Goal: Task Accomplishment & Management: Manage account settings

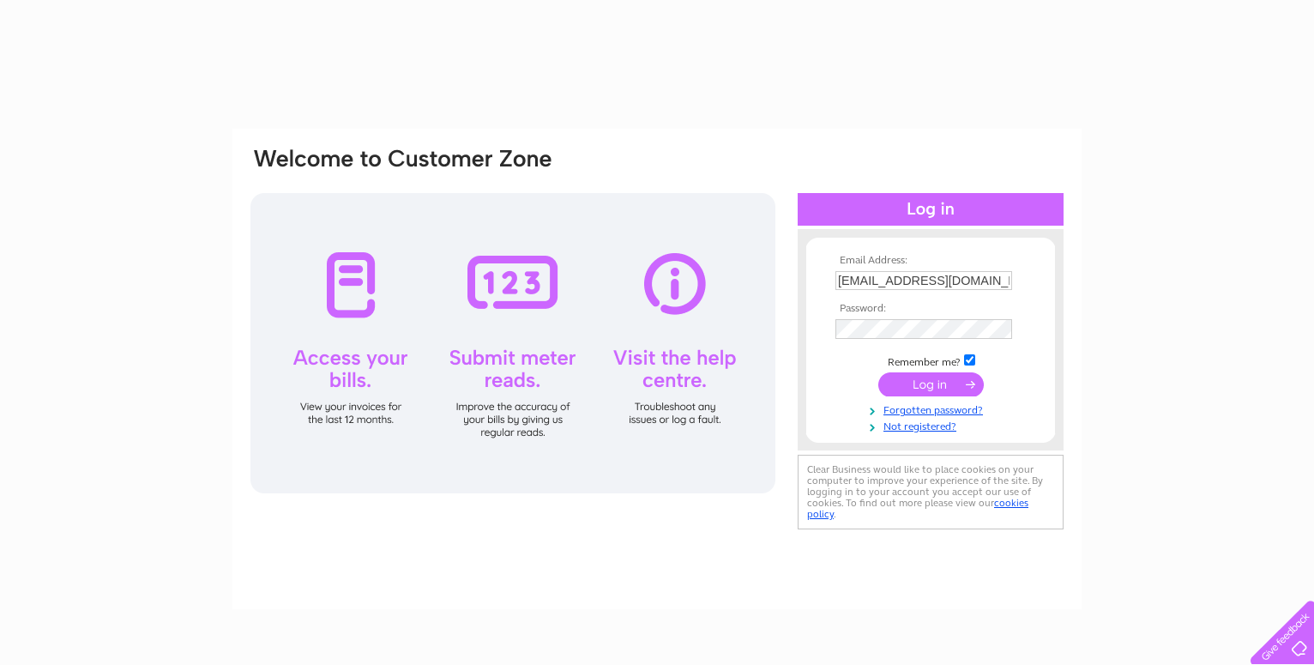
drag, startPoint x: 0, startPoint y: 0, endPoint x: 952, endPoint y: 387, distance: 1027.4
click at [955, 387] on input "submit" at bounding box center [930, 384] width 105 height 24
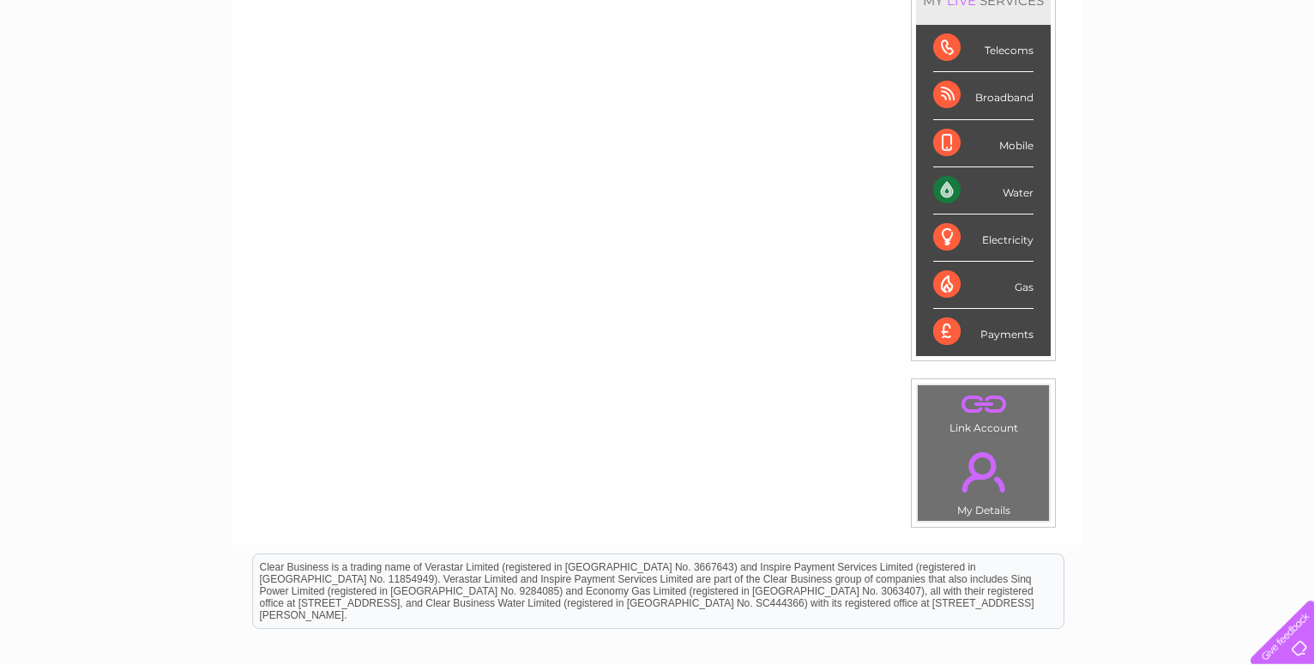
scroll to position [90, 0]
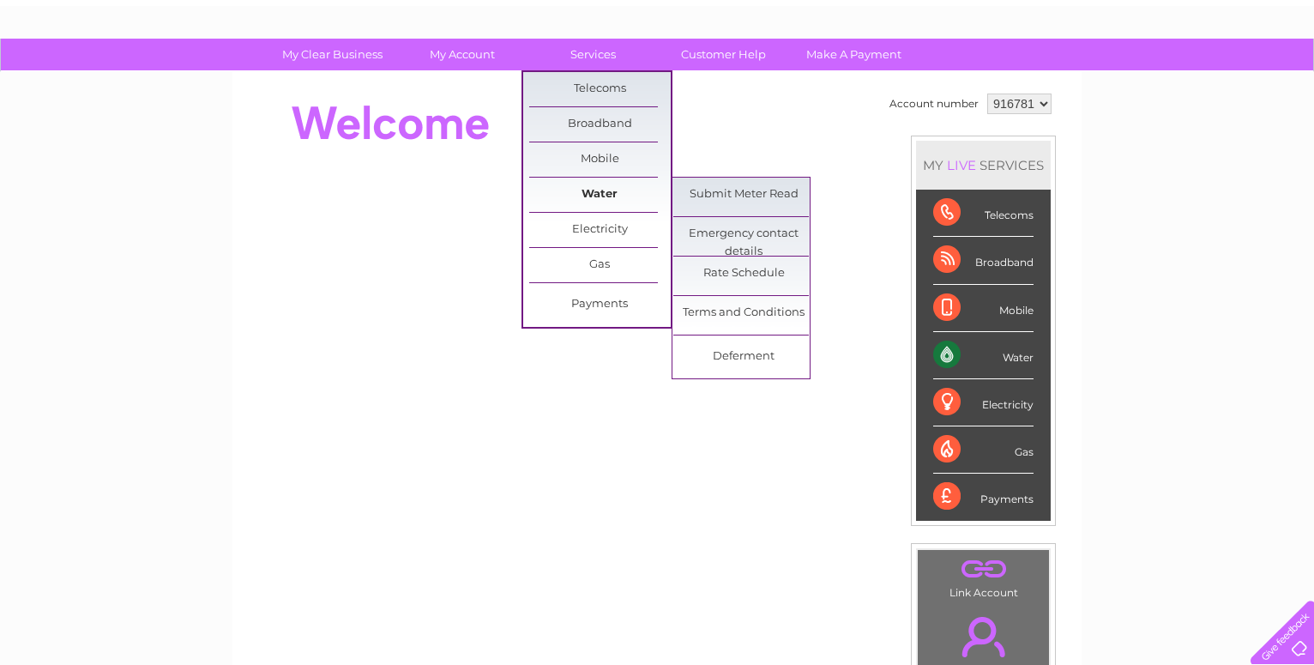
click at [591, 191] on link "Water" at bounding box center [599, 195] width 141 height 34
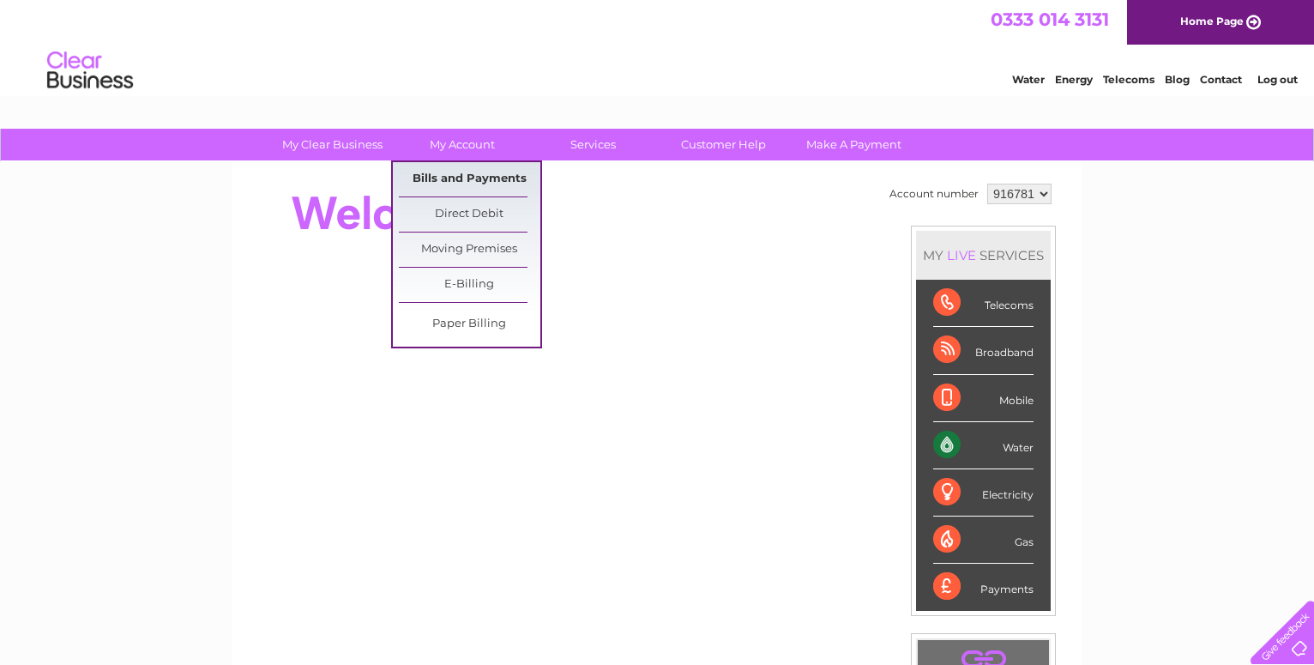
click at [452, 181] on link "Bills and Payments" at bounding box center [469, 179] width 141 height 34
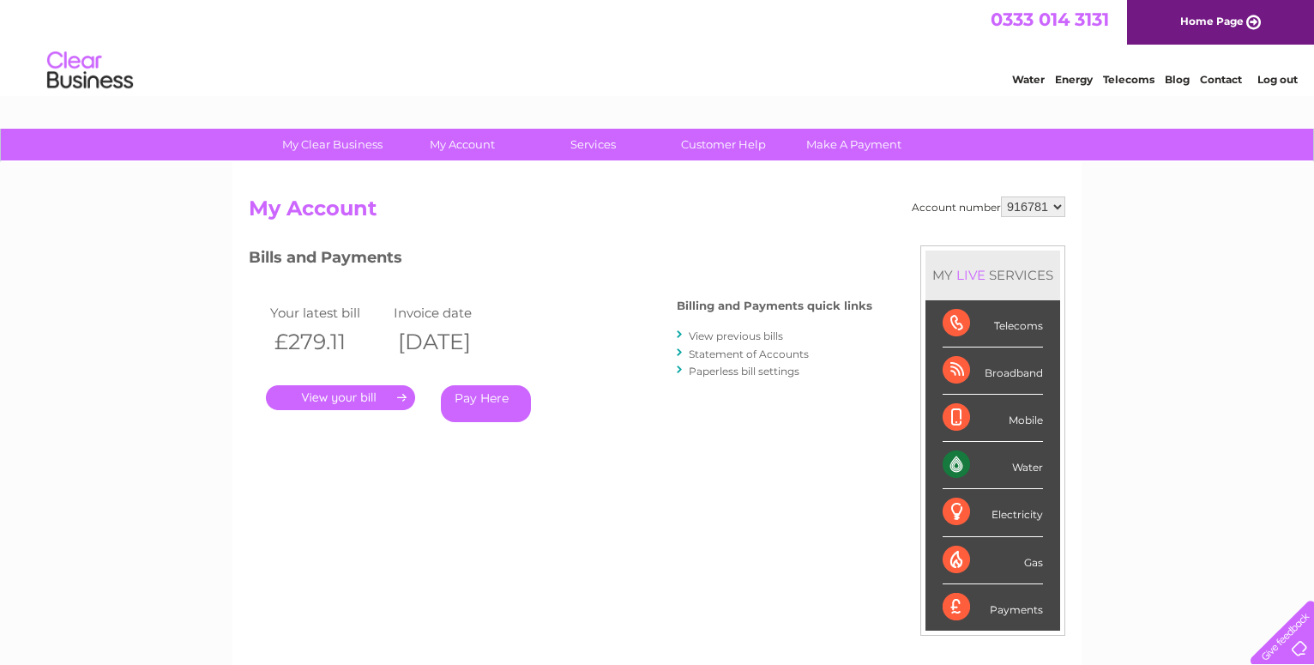
click at [335, 391] on link "." at bounding box center [340, 397] width 149 height 25
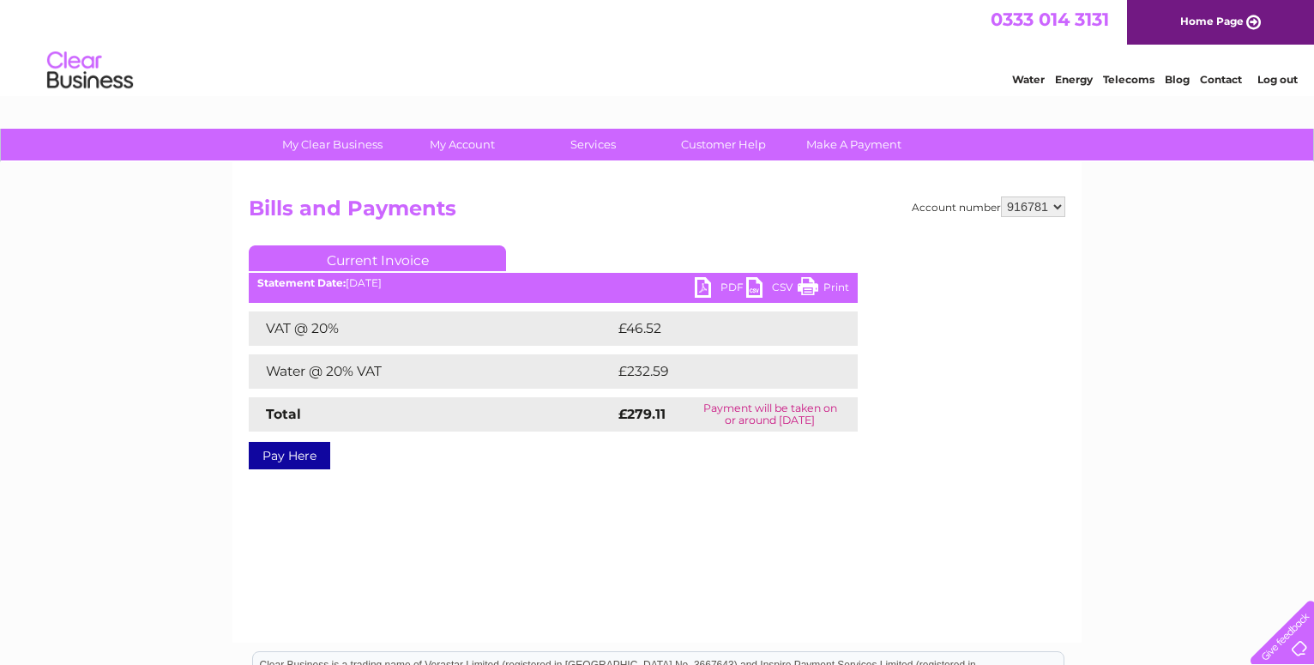
click at [707, 283] on link "PDF" at bounding box center [720, 289] width 51 height 25
